Goal: Find specific fact: Find specific fact

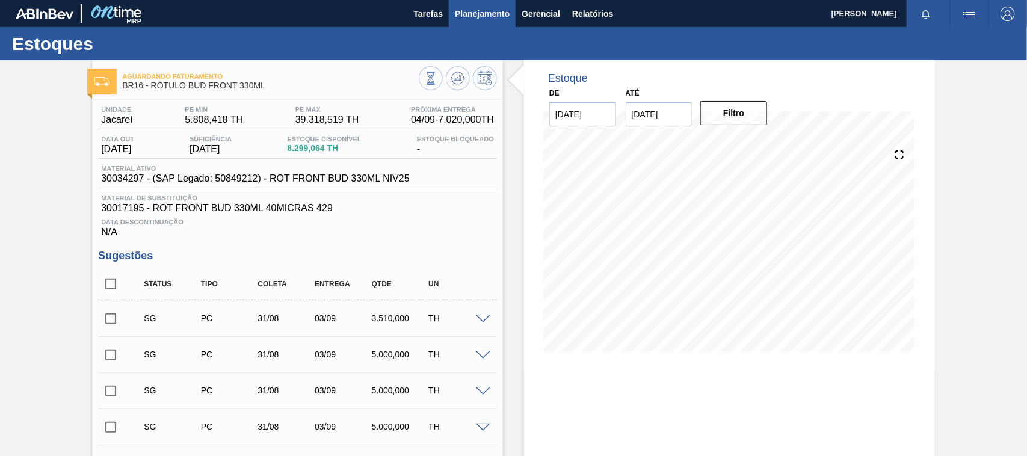
click at [461, 23] on button "Planejamento" at bounding box center [482, 13] width 67 height 27
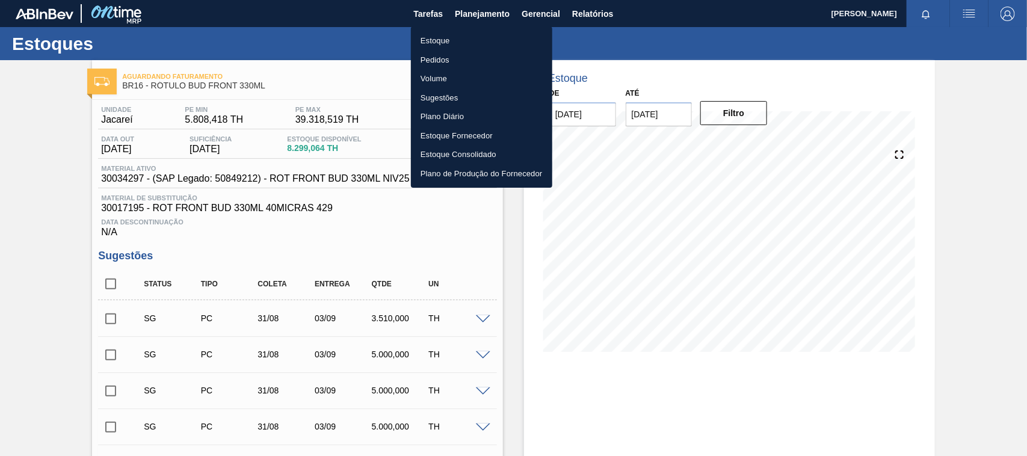
drag, startPoint x: 473, startPoint y: 31, endPoint x: 464, endPoint y: 35, distance: 10.0
click at [471, 31] on li "Estoque" at bounding box center [481, 40] width 141 height 19
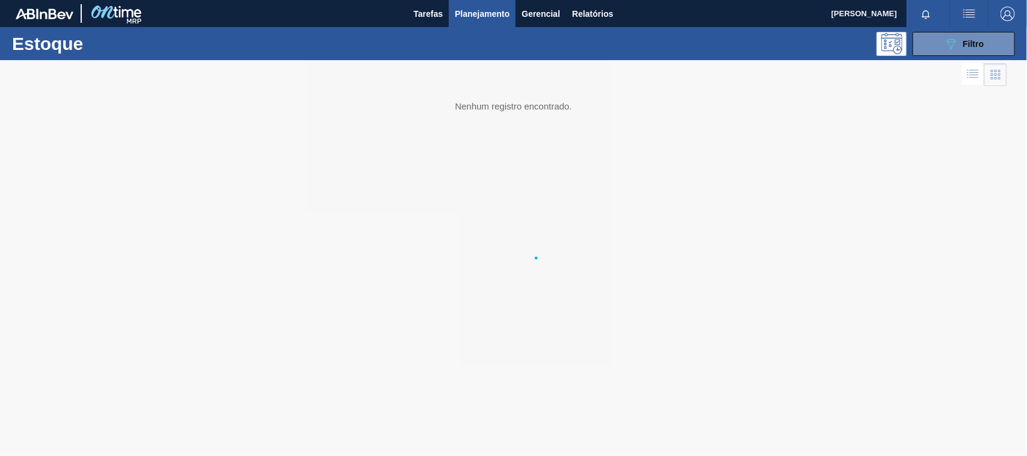
click at [464, 37] on li "Estoque" at bounding box center [481, 42] width 106 height 11
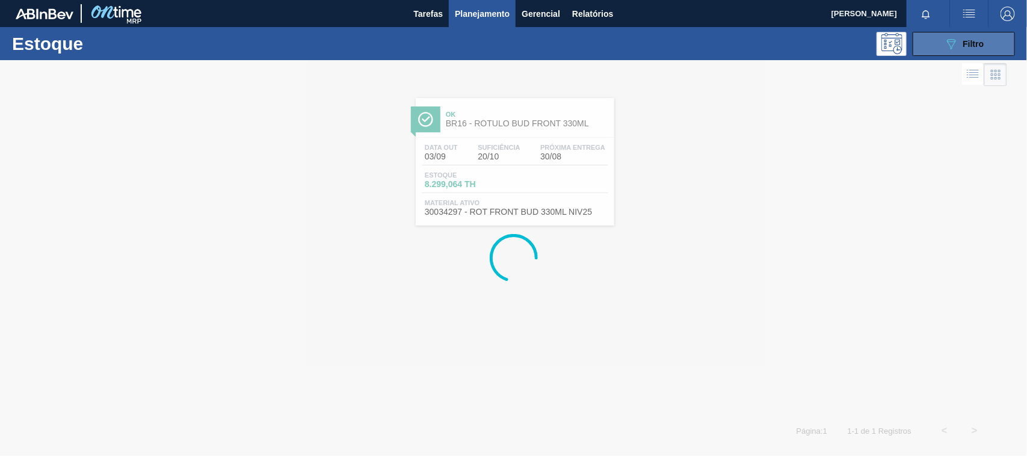
click at [973, 41] on span "Filtro" at bounding box center [973, 44] width 21 height 10
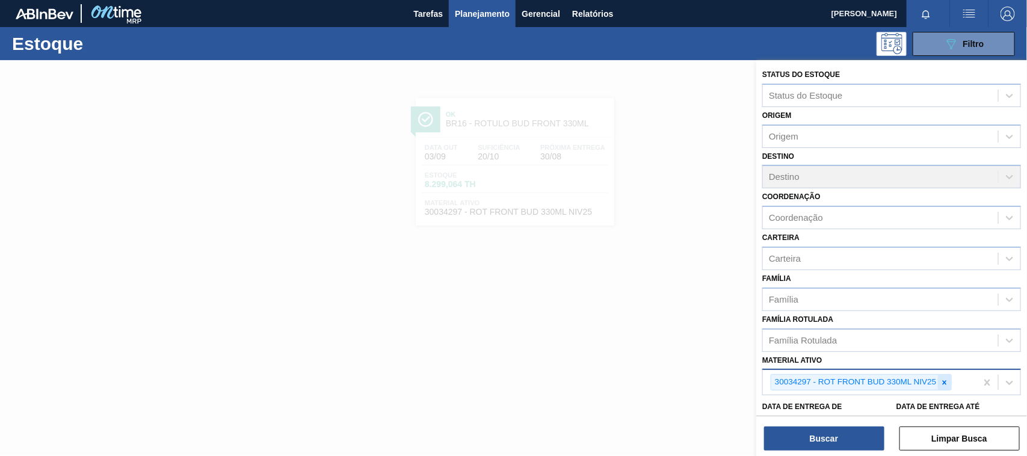
click at [940, 380] on icon at bounding box center [944, 382] width 8 height 8
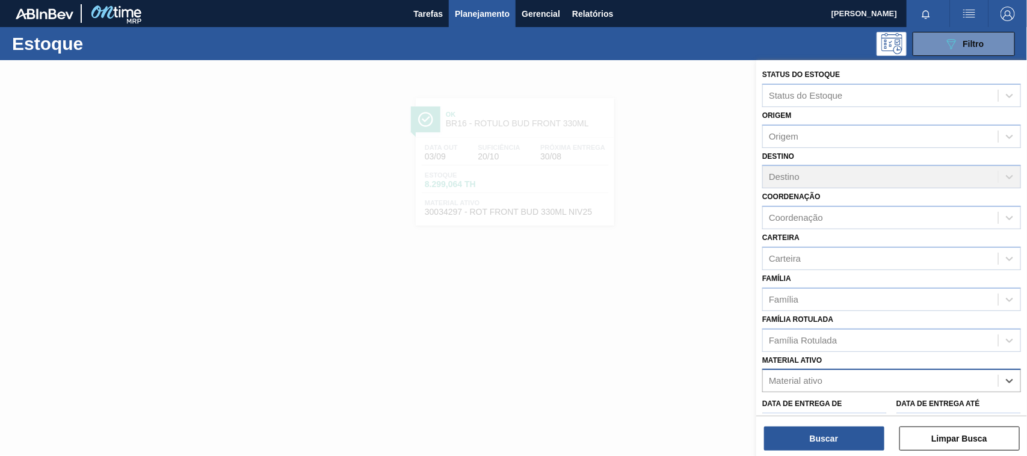
paste ativo "30033729"
type ativo "30033729"
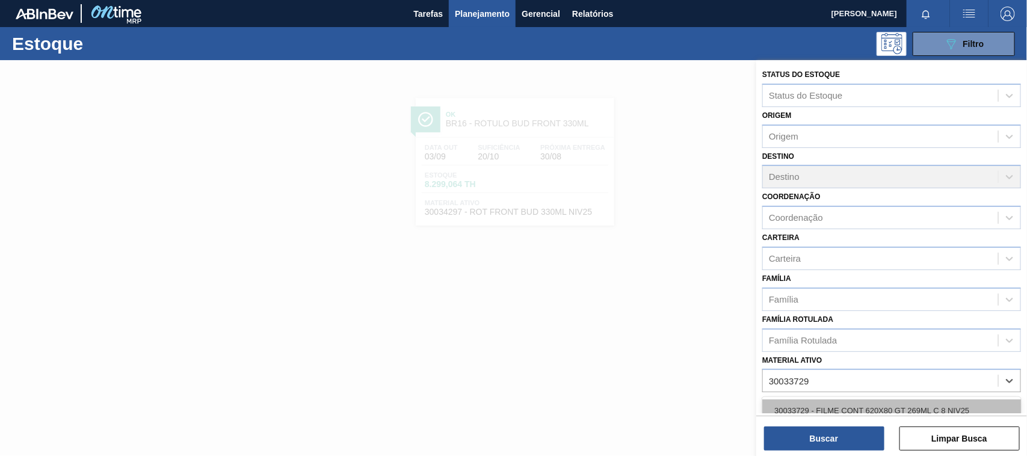
click at [829, 408] on div "30033729 - FILME CONT 620X80 GT 269ML C 8 NIV25" at bounding box center [891, 410] width 259 height 22
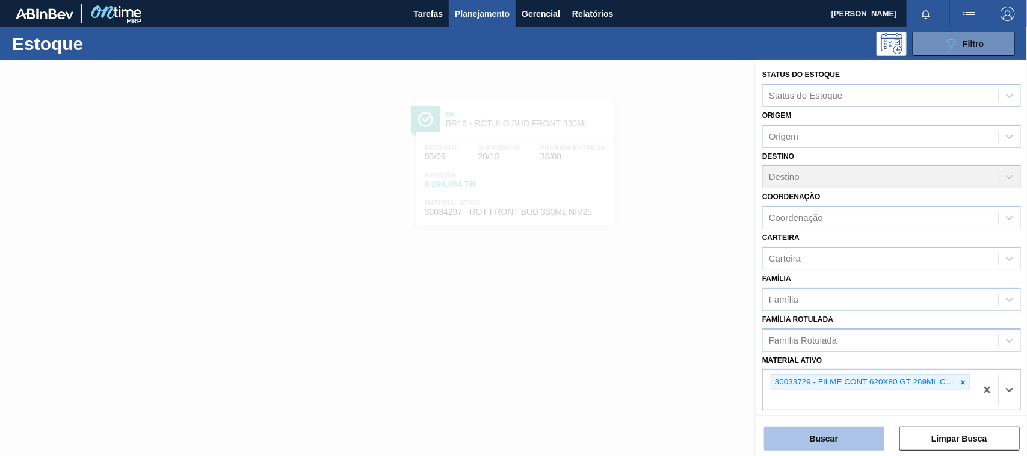
click at [828, 430] on button "Buscar" at bounding box center [824, 439] width 120 height 24
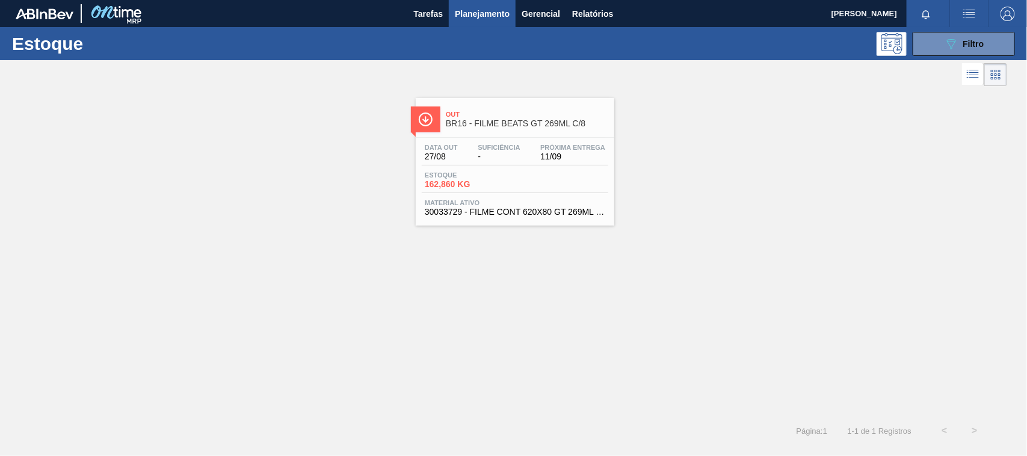
click at [498, 185] on span "162,860 KG" at bounding box center [467, 184] width 84 height 9
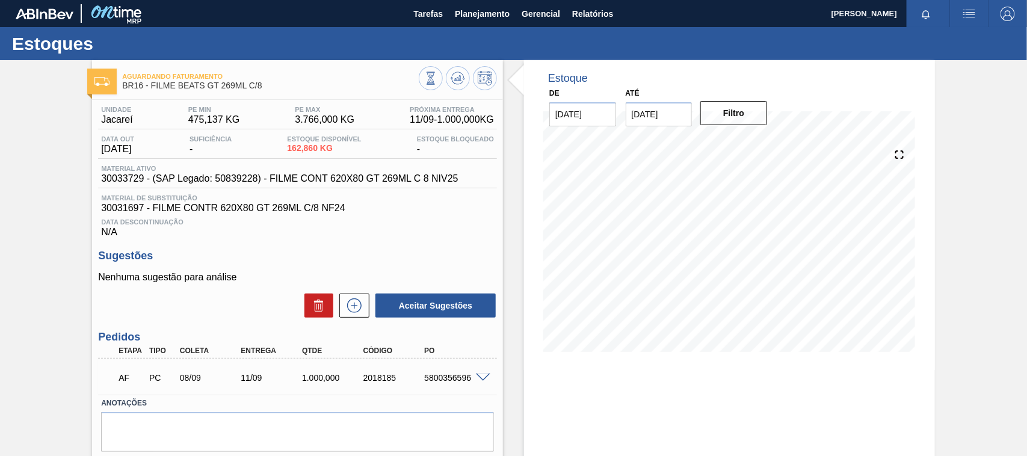
click at [481, 377] on span at bounding box center [483, 378] width 14 height 9
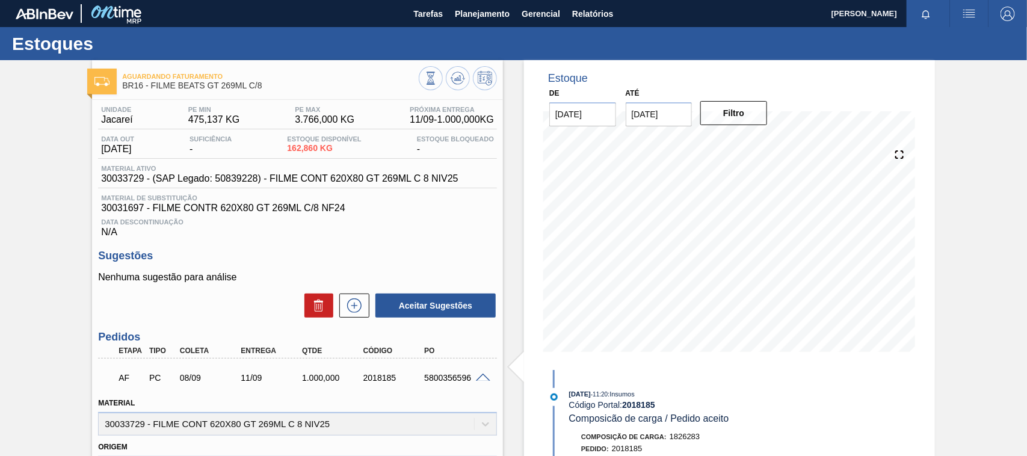
scroll to position [150, 0]
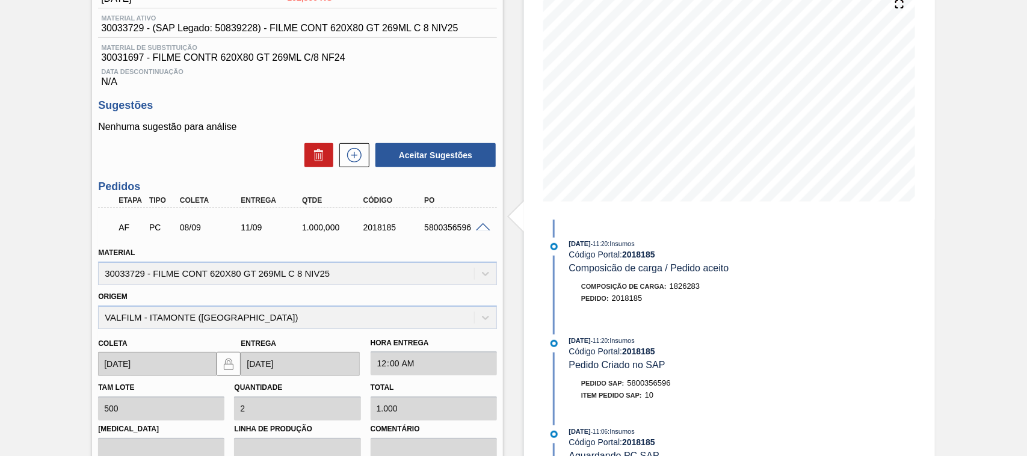
click at [434, 230] on div "5800356596" at bounding box center [455, 228] width 68 height 10
copy div "5800356596"
